Goal: Task Accomplishment & Management: Manage account settings

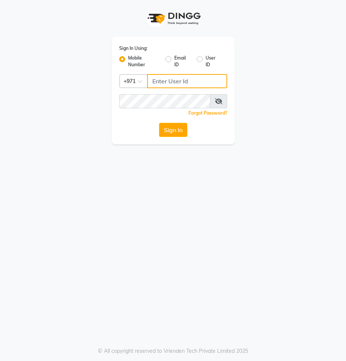
click at [166, 82] on input "Username" at bounding box center [187, 81] width 80 height 14
type input "564808286"
click at [216, 99] on icon at bounding box center [218, 101] width 7 height 6
click at [181, 133] on button "Sign In" at bounding box center [173, 130] width 28 height 14
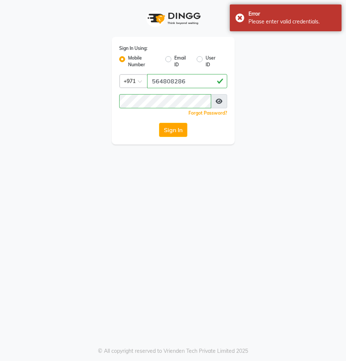
click at [214, 158] on div "Sign In Using: Mobile Number Email ID User ID Country Code × [PHONE_NUMBER] Rem…" at bounding box center [173, 180] width 346 height 361
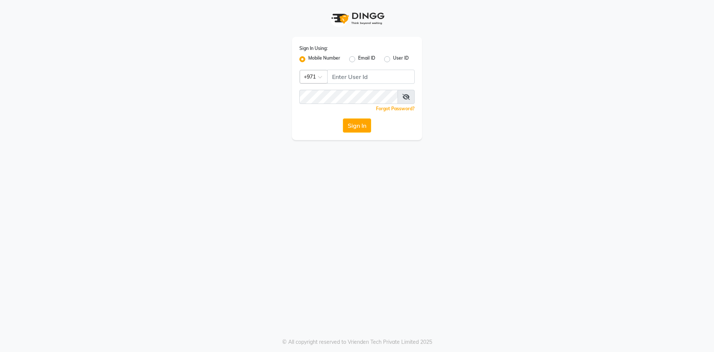
click at [321, 75] on span at bounding box center [322, 79] width 9 height 8
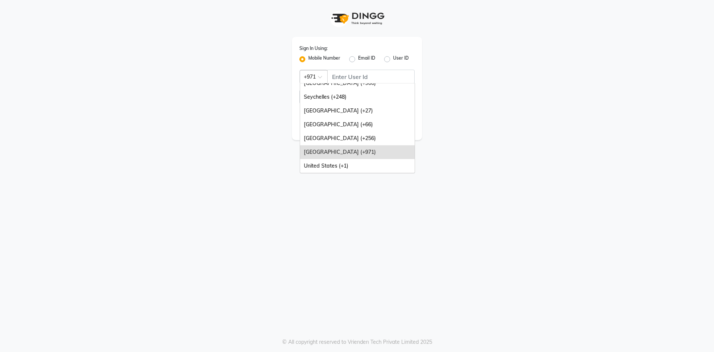
click at [342, 151] on div "[GEOGRAPHIC_DATA] (+971)" at bounding box center [357, 152] width 115 height 14
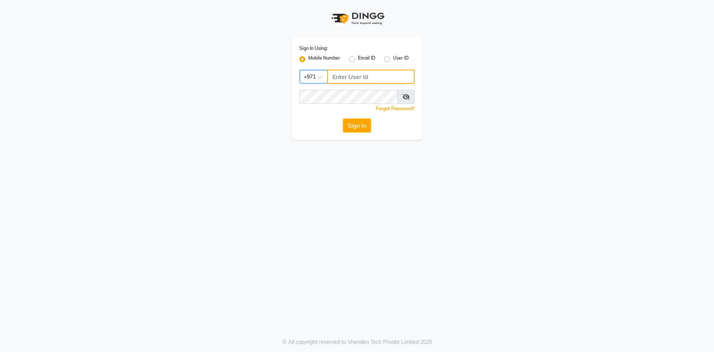
click at [337, 76] on input "Username" at bounding box center [370, 77] width 87 height 14
type input "564808286"
click at [406, 97] on icon at bounding box center [406, 97] width 7 height 6
click at [358, 123] on button "Sign In" at bounding box center [357, 125] width 28 height 14
